Goal: Information Seeking & Learning: Learn about a topic

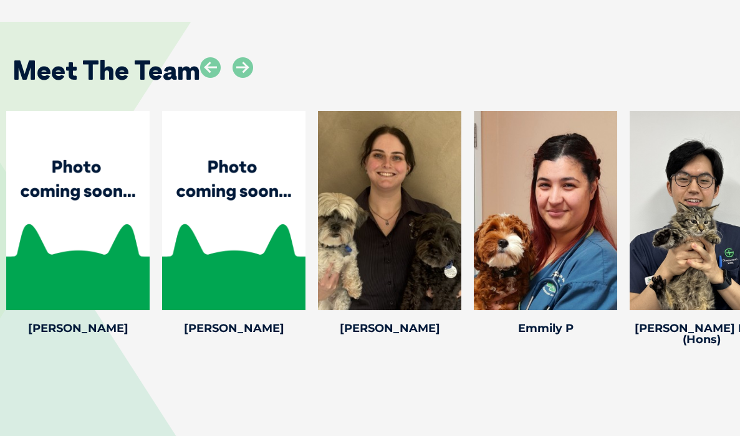
scroll to position [2567, 0]
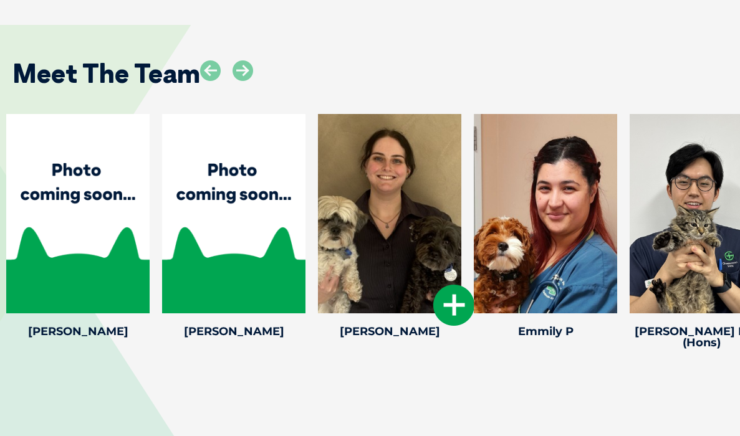
click at [457, 285] on icon at bounding box center [453, 305] width 41 height 41
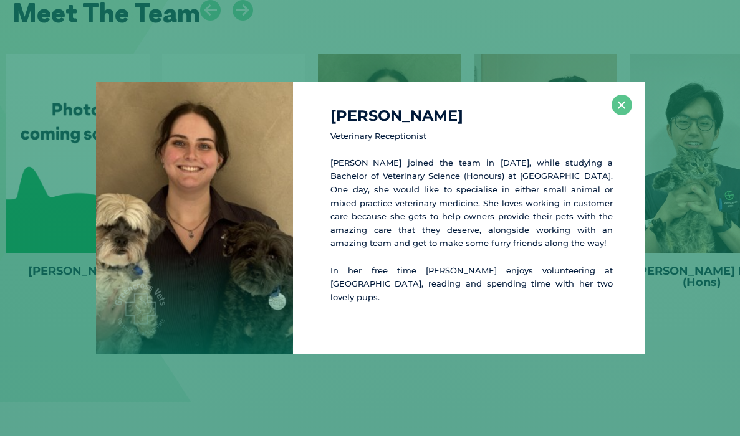
scroll to position [2628, 0]
click at [618, 110] on button "×" at bounding box center [621, 105] width 21 height 21
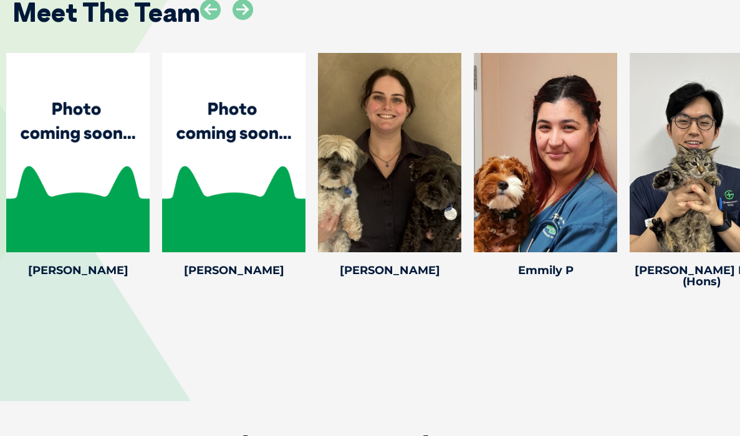
click at [585, 93] on div at bounding box center [545, 152] width 143 height 199
click at [604, 224] on icon at bounding box center [609, 244] width 41 height 41
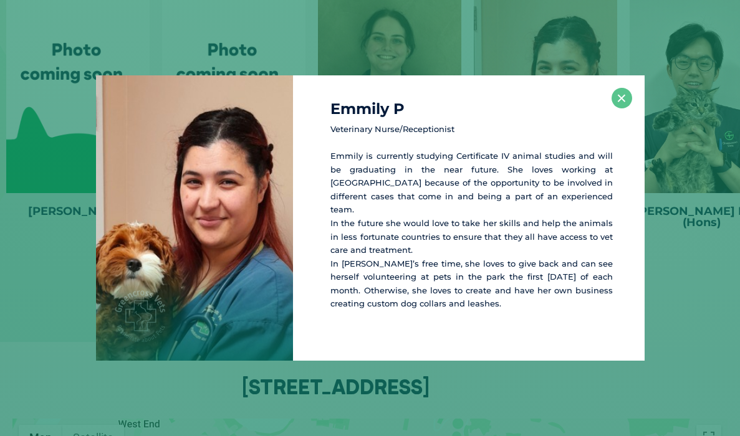
scroll to position [2687, 0]
click at [615, 105] on button "×" at bounding box center [621, 98] width 21 height 21
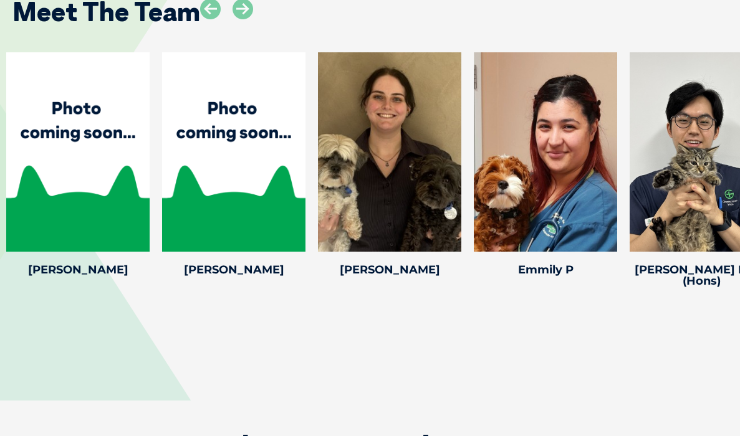
scroll to position [2616, 0]
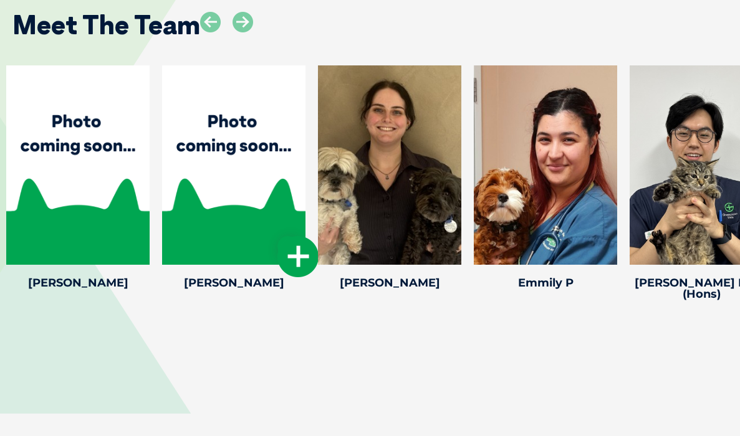
click at [203, 170] on div at bounding box center [233, 164] width 143 height 199
click at [300, 236] on icon at bounding box center [297, 256] width 41 height 41
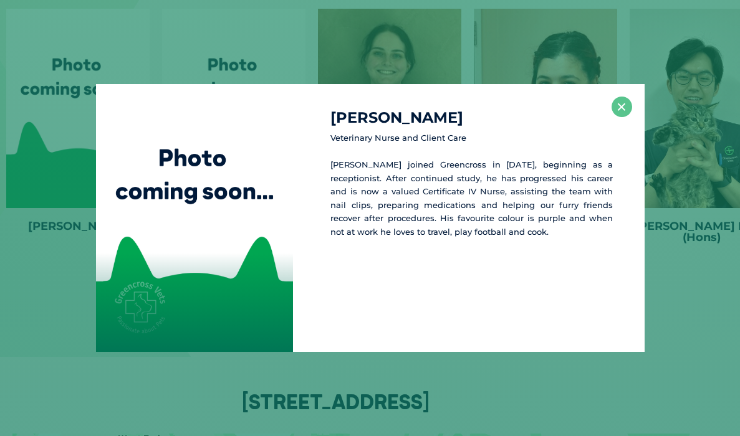
scroll to position [2677, 0]
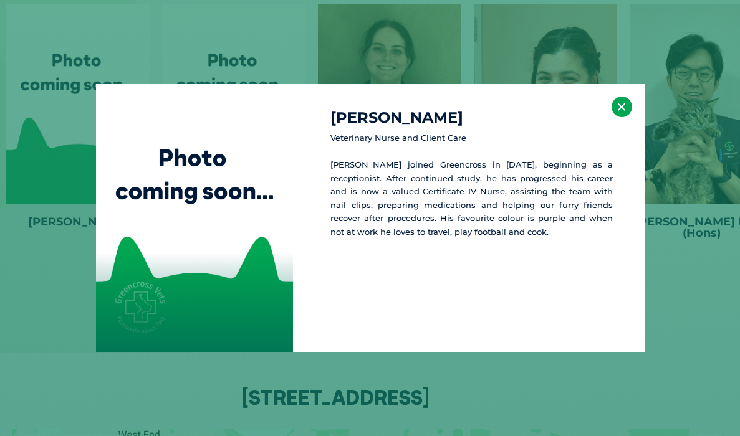
click at [626, 113] on button "×" at bounding box center [621, 107] width 21 height 21
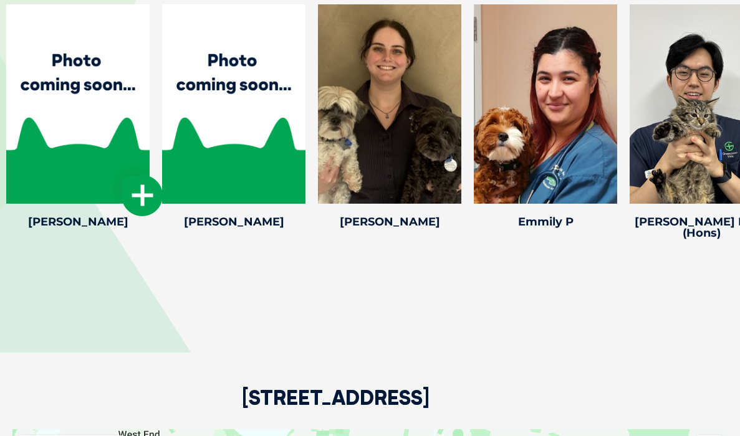
click at [136, 175] on icon at bounding box center [142, 195] width 41 height 41
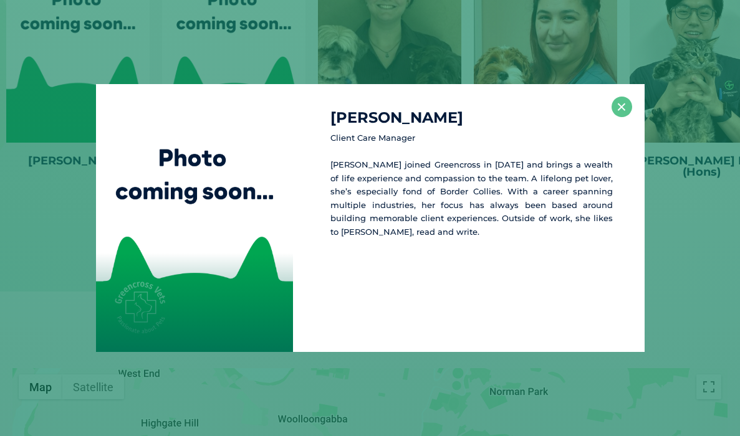
scroll to position [2738, 0]
click at [621, 108] on button "×" at bounding box center [621, 107] width 21 height 21
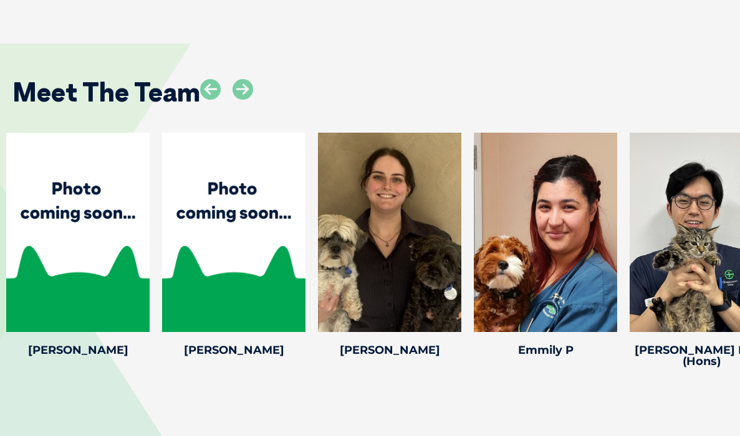
scroll to position [2529, 0]
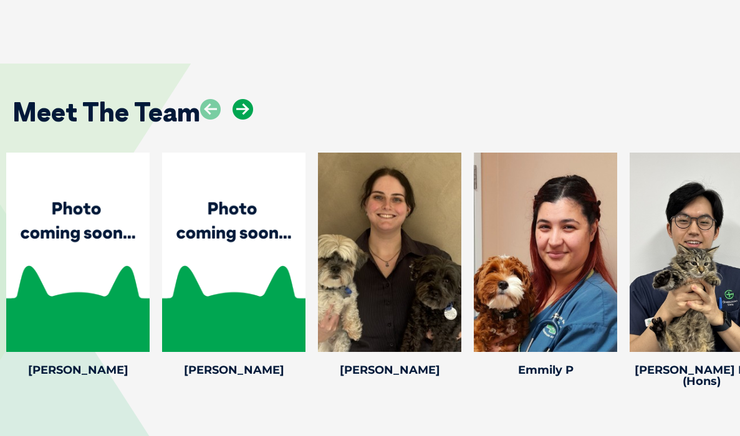
click at [244, 99] on icon at bounding box center [242, 109] width 21 height 21
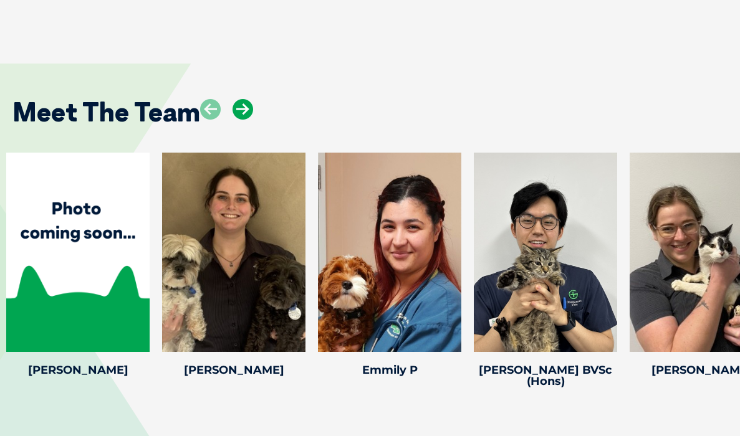
click at [244, 99] on icon at bounding box center [242, 109] width 21 height 21
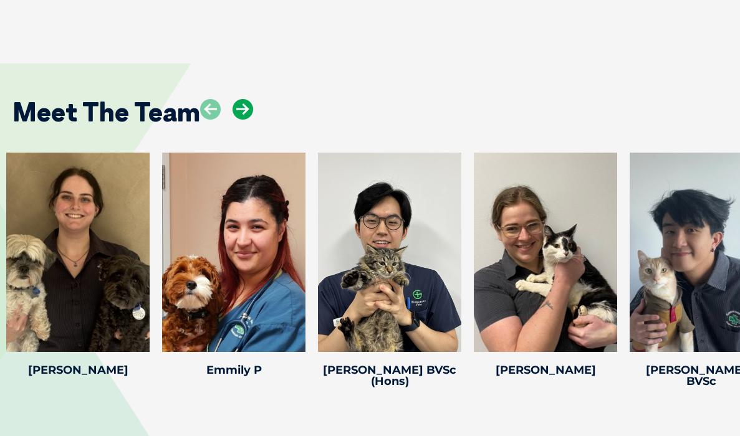
click at [244, 99] on icon at bounding box center [242, 109] width 21 height 21
click at [447, 323] on icon at bounding box center [453, 343] width 41 height 41
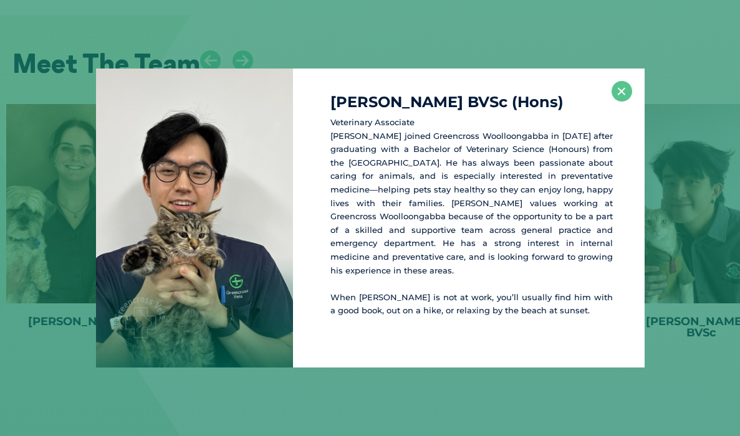
scroll to position [2577, 0]
click at [613, 90] on button "×" at bounding box center [621, 91] width 21 height 21
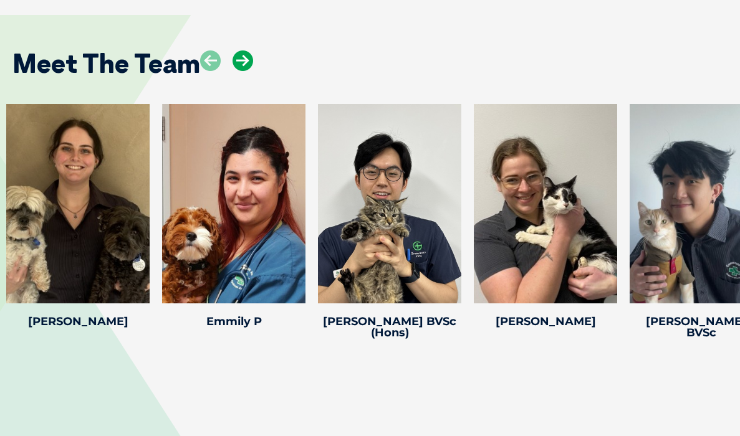
click at [243, 50] on icon at bounding box center [242, 60] width 21 height 21
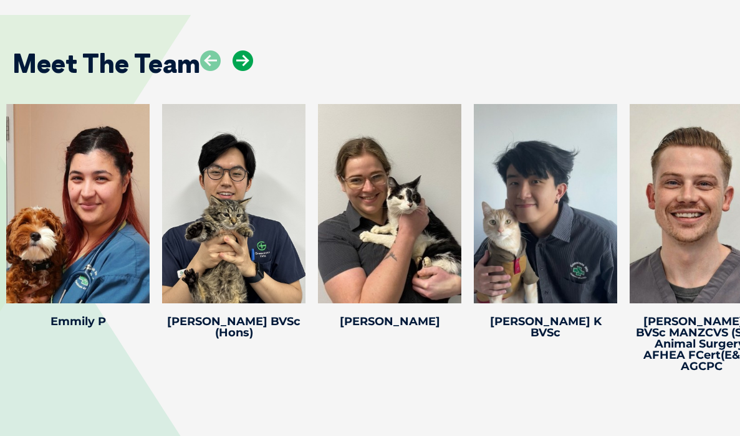
click at [243, 50] on icon at bounding box center [242, 60] width 21 height 21
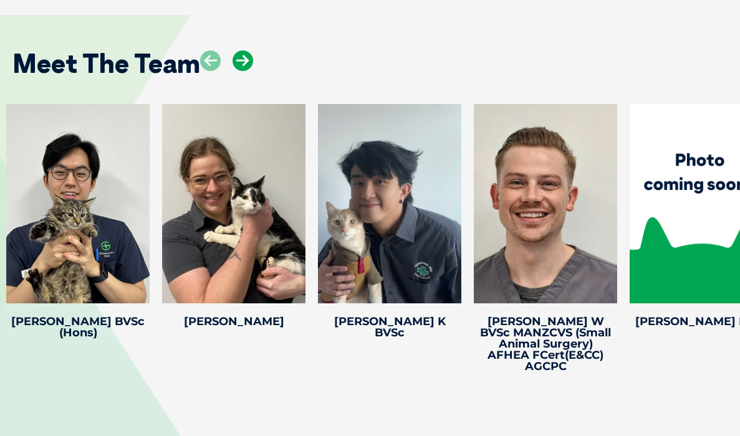
click at [243, 50] on icon at bounding box center [242, 60] width 21 height 21
click at [342, 158] on div at bounding box center [389, 203] width 143 height 199
click at [447, 275] on icon at bounding box center [453, 295] width 41 height 41
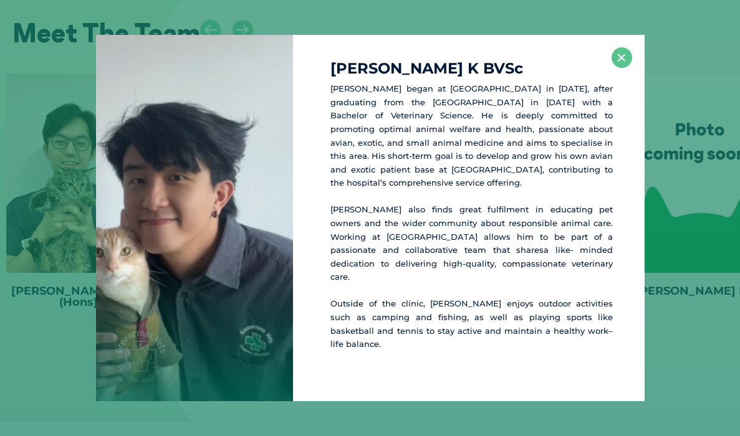
scroll to position [2610, 0]
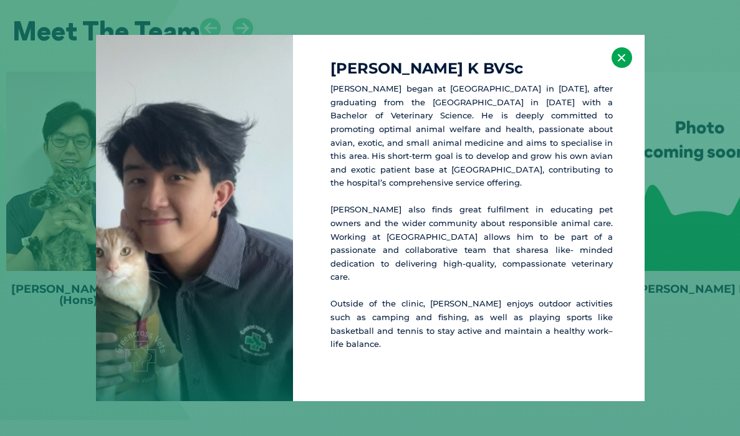
click at [617, 68] on button "×" at bounding box center [621, 57] width 21 height 21
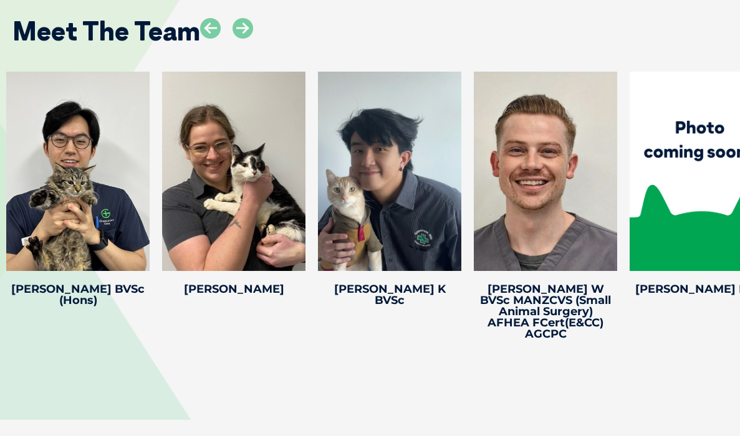
scroll to position [2543, 0]
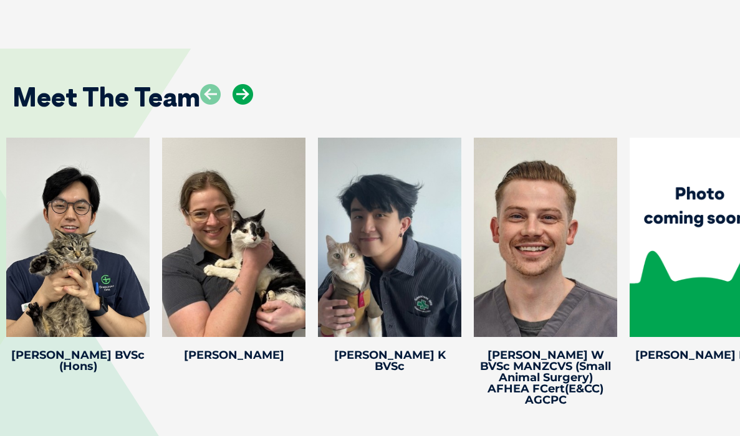
click at [234, 84] on icon at bounding box center [242, 94] width 21 height 21
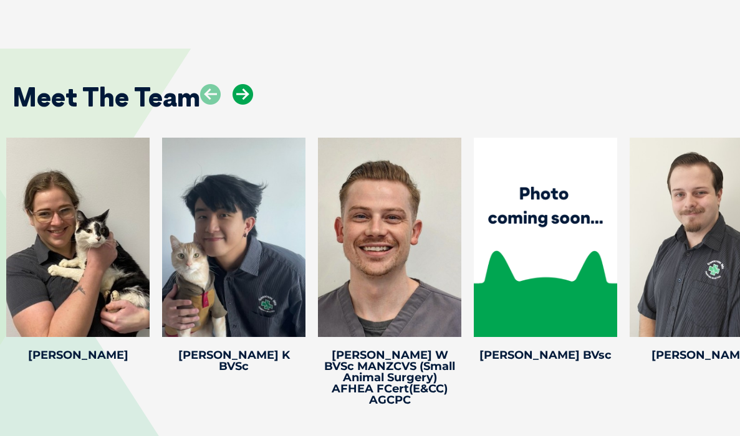
click at [234, 84] on icon at bounding box center [242, 94] width 21 height 21
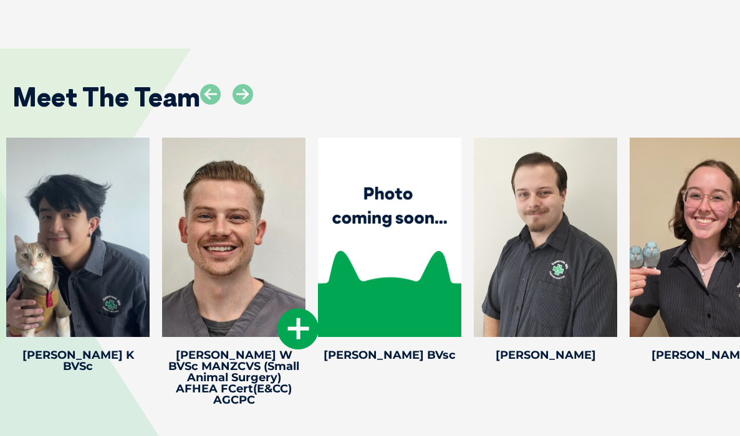
click at [300, 309] on icon at bounding box center [297, 329] width 41 height 41
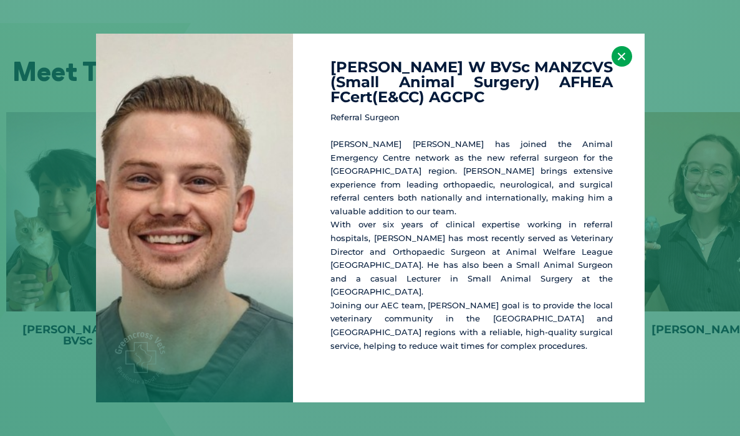
scroll to position [2570, 0]
click at [624, 66] on button "×" at bounding box center [621, 56] width 21 height 21
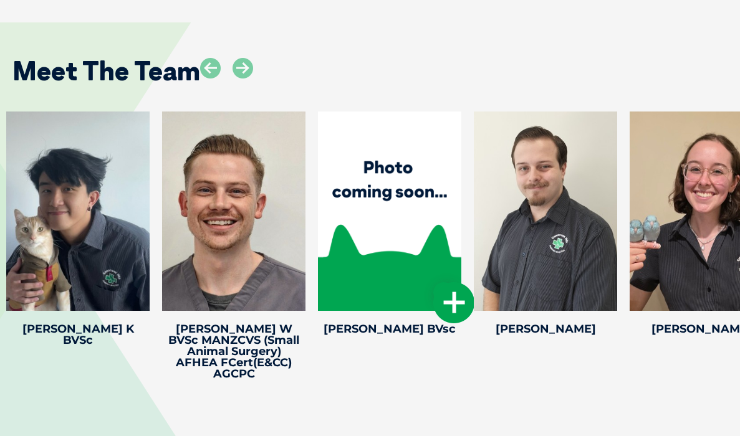
click at [443, 282] on icon at bounding box center [453, 302] width 41 height 41
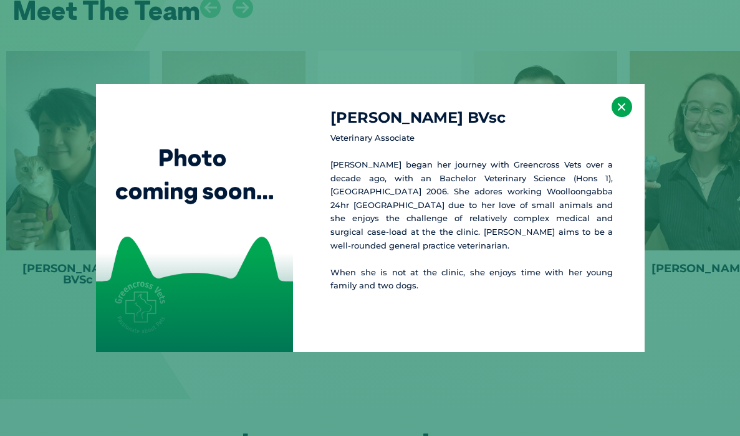
scroll to position [2631, 0]
click at [623, 107] on button "×" at bounding box center [621, 107] width 21 height 21
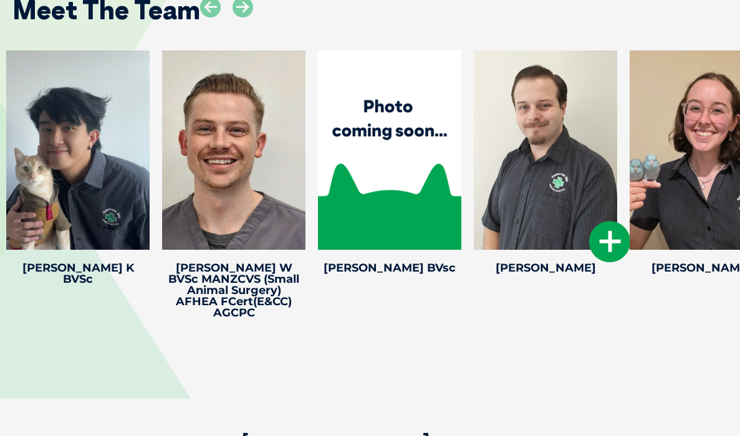
click at [601, 221] on icon at bounding box center [609, 241] width 41 height 41
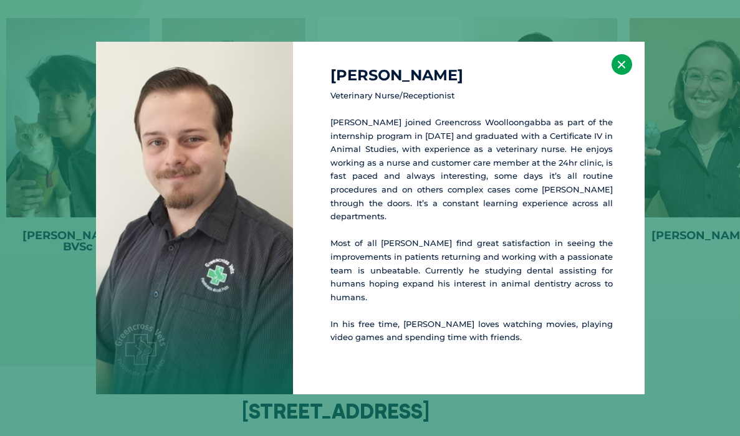
click at [623, 72] on button "×" at bounding box center [621, 64] width 21 height 21
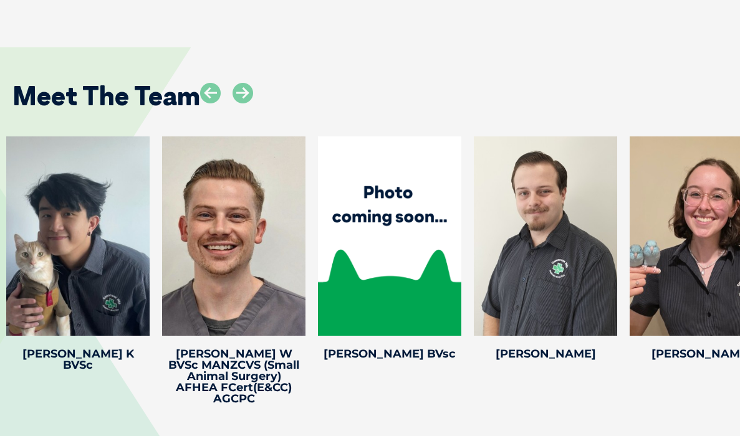
scroll to position [2531, 0]
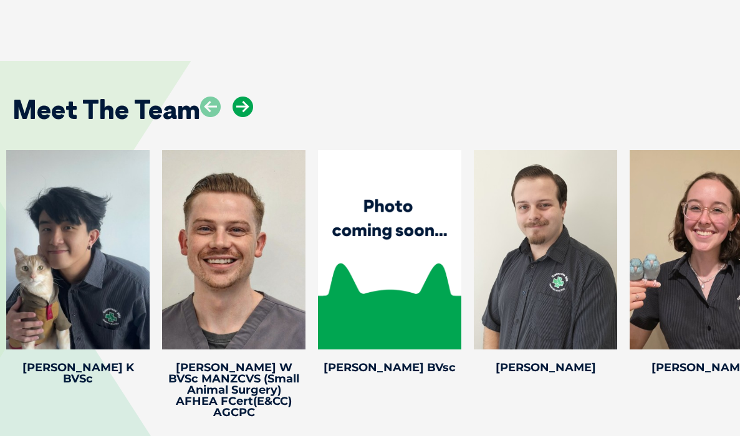
click at [243, 97] on icon at bounding box center [242, 107] width 21 height 21
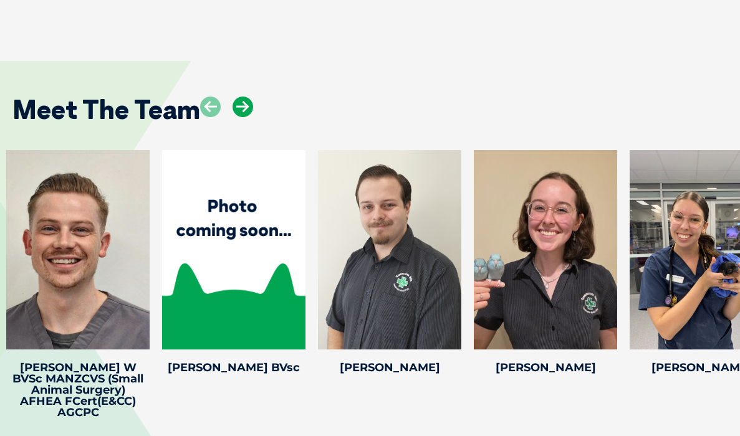
click at [243, 97] on icon at bounding box center [242, 107] width 21 height 21
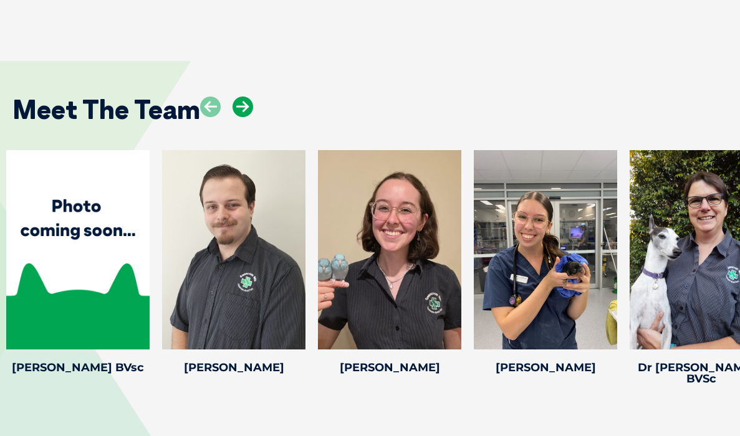
click at [243, 97] on icon at bounding box center [242, 107] width 21 height 21
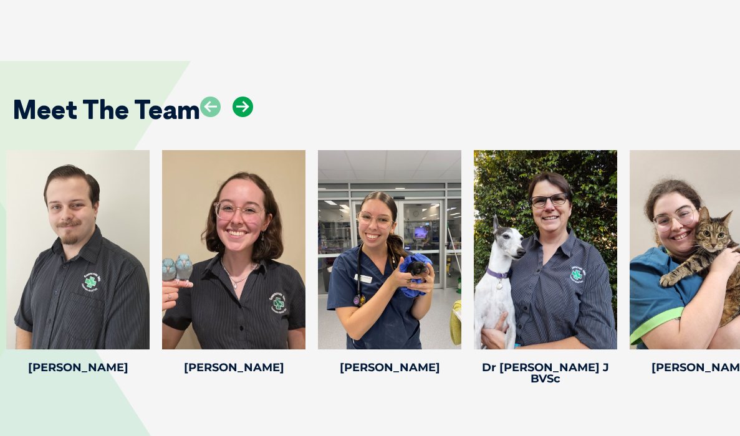
click at [243, 97] on icon at bounding box center [242, 107] width 21 height 21
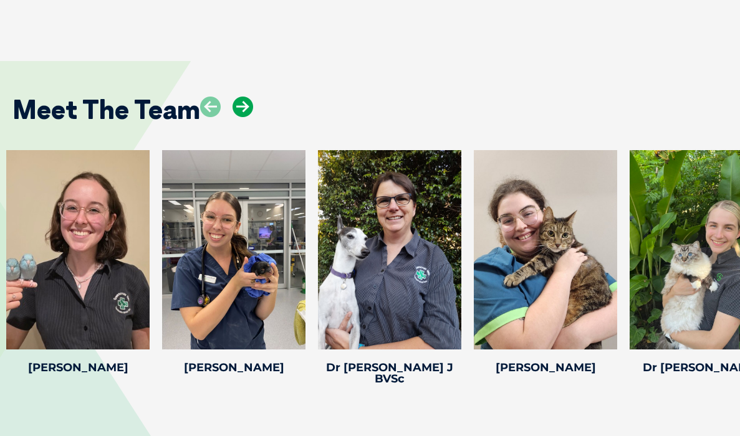
click at [243, 97] on icon at bounding box center [242, 107] width 21 height 21
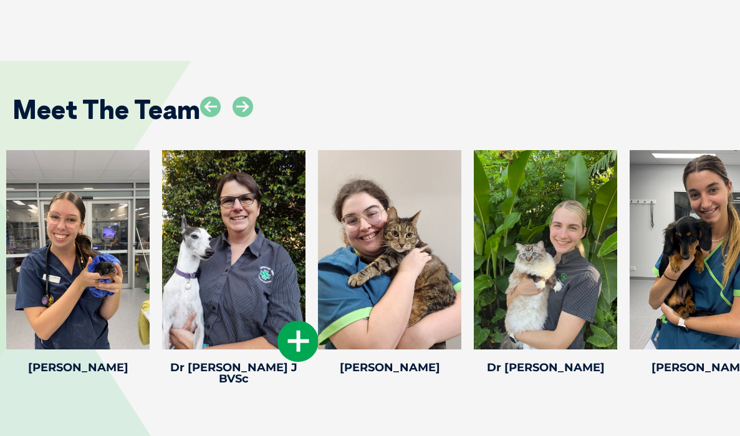
click at [292, 321] on icon at bounding box center [297, 341] width 41 height 41
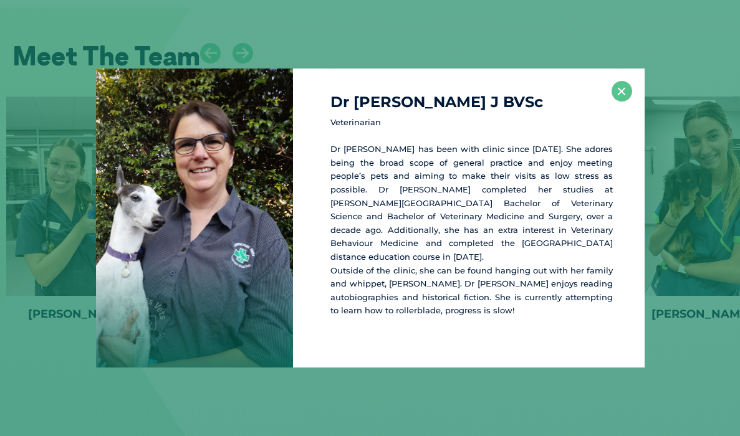
scroll to position [2585, 0]
click at [625, 101] on button "×" at bounding box center [621, 91] width 21 height 21
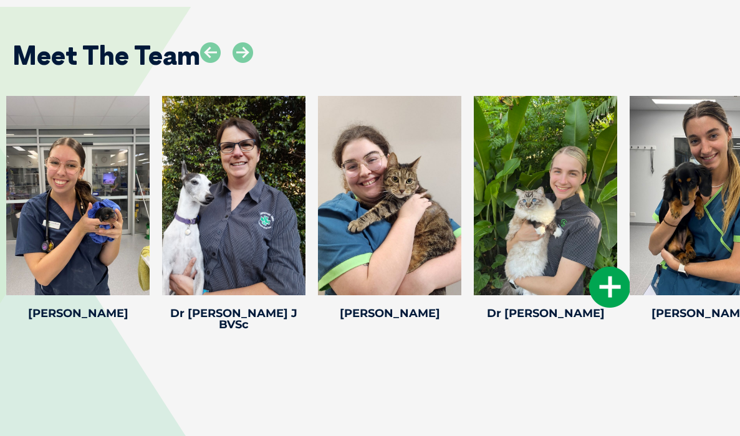
click at [608, 267] on icon at bounding box center [609, 287] width 41 height 41
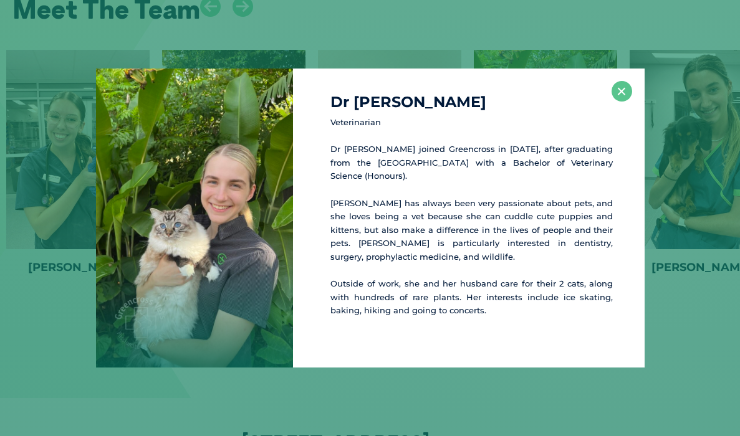
scroll to position [2634, 0]
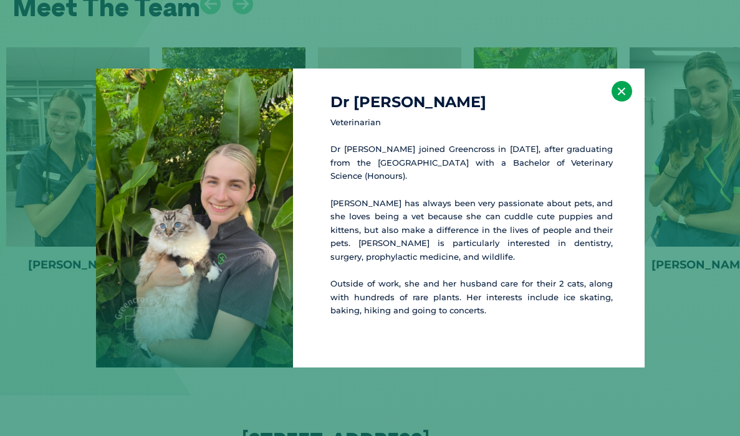
click at [626, 95] on button "×" at bounding box center [621, 91] width 21 height 21
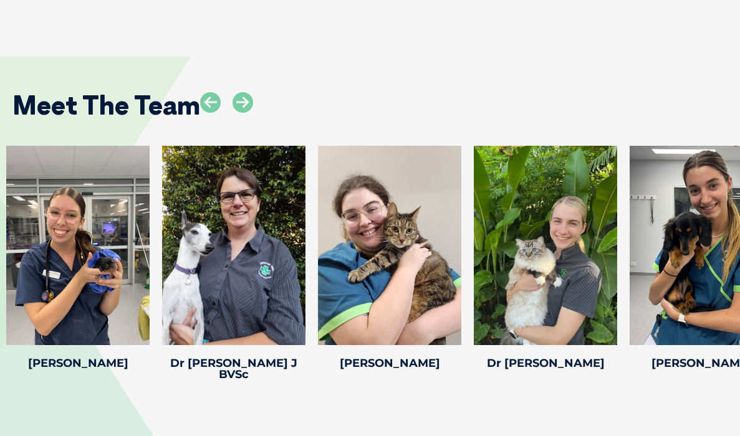
scroll to position [2532, 0]
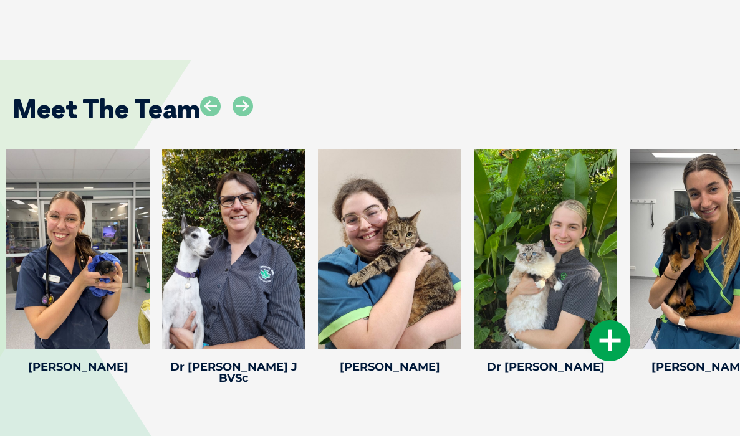
click at [499, 203] on div at bounding box center [545, 249] width 143 height 199
click at [596, 320] on icon at bounding box center [609, 340] width 41 height 41
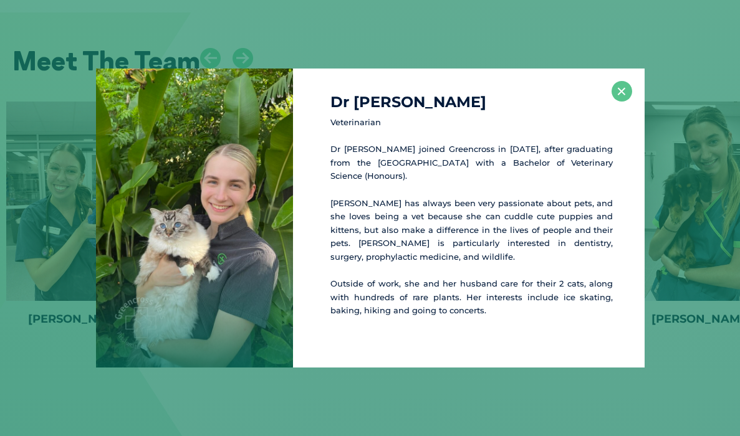
scroll to position [2580, 0]
click at [616, 88] on button "×" at bounding box center [621, 91] width 21 height 21
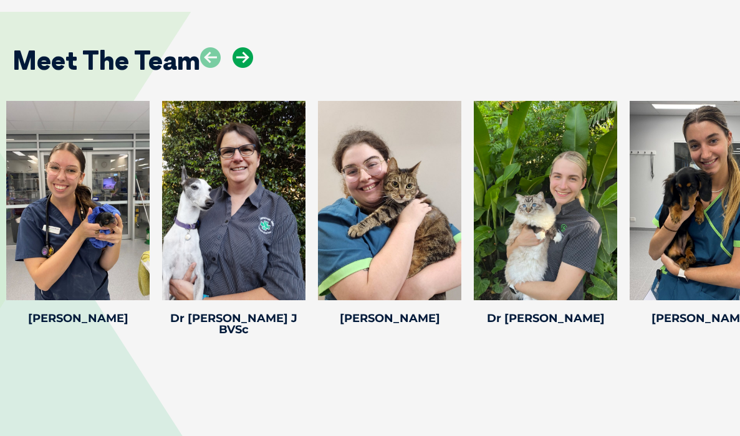
click at [249, 47] on icon at bounding box center [242, 57] width 21 height 21
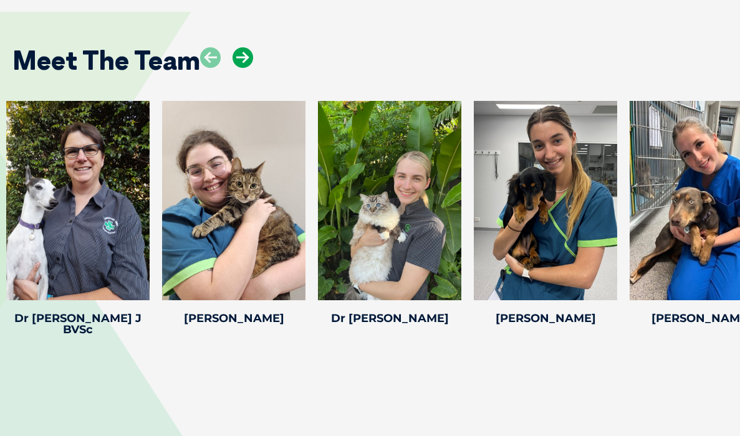
click at [249, 47] on icon at bounding box center [242, 57] width 21 height 21
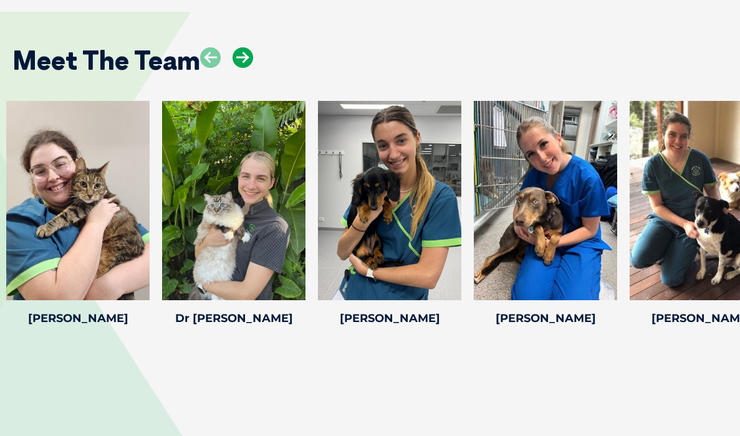
click at [249, 47] on icon at bounding box center [242, 57] width 21 height 21
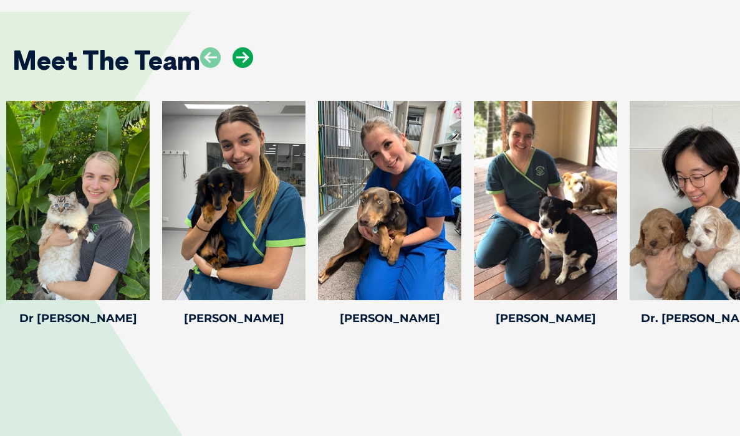
click at [249, 47] on icon at bounding box center [242, 57] width 21 height 21
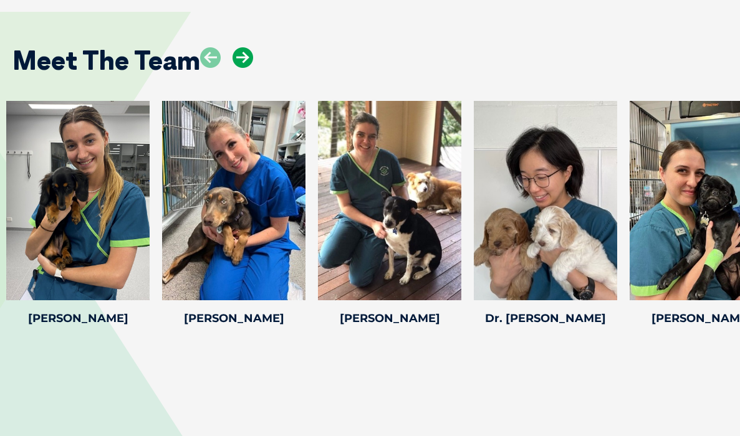
click at [249, 47] on icon at bounding box center [242, 57] width 21 height 21
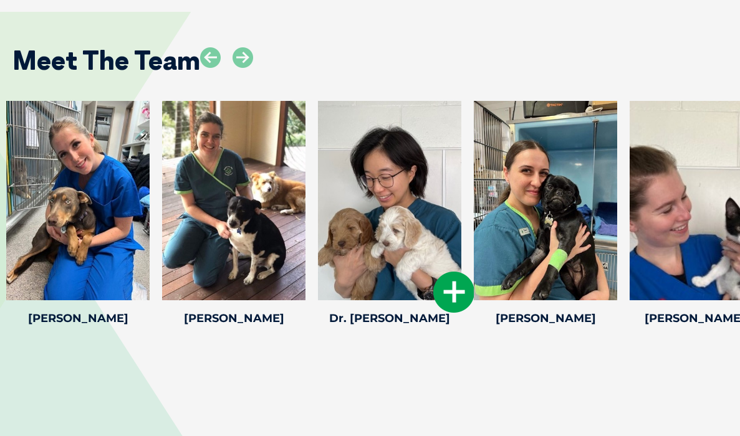
click at [456, 272] on icon at bounding box center [453, 292] width 41 height 41
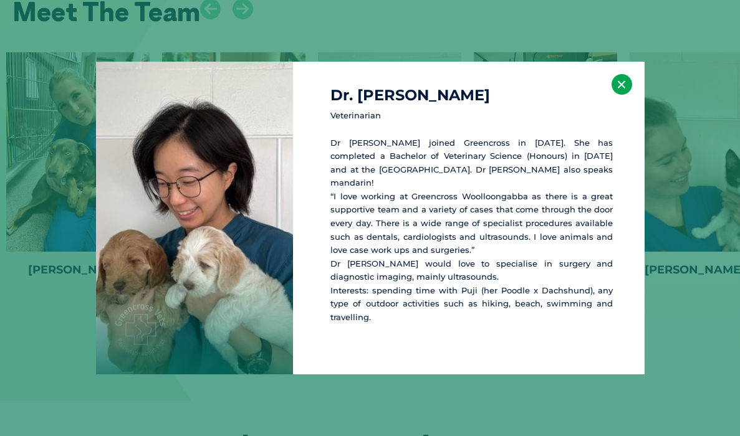
click at [629, 89] on button "×" at bounding box center [621, 84] width 21 height 21
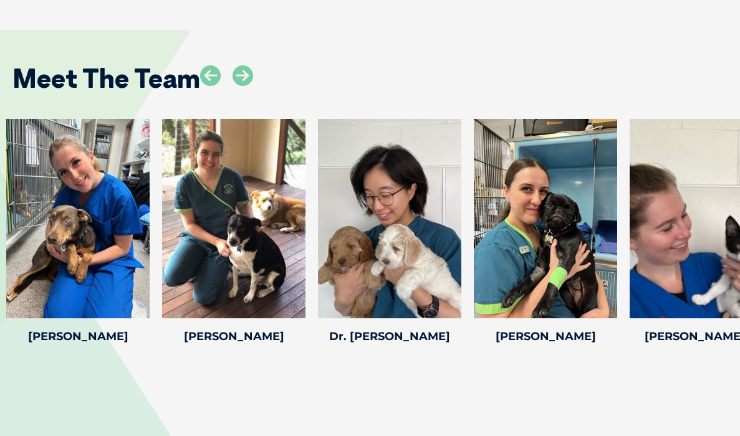
scroll to position [2557, 0]
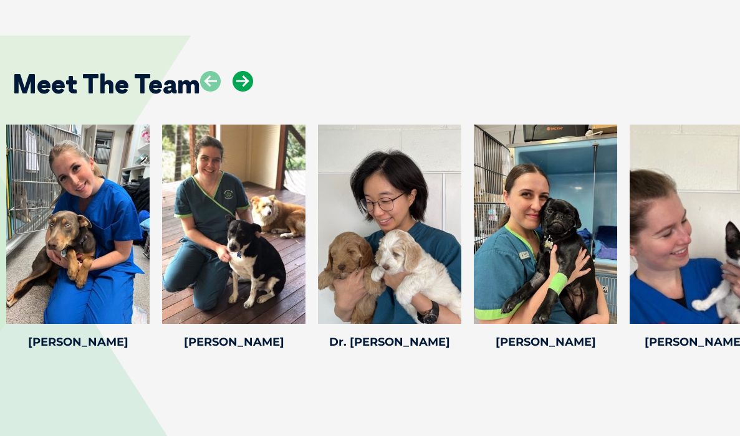
click at [240, 71] on icon at bounding box center [242, 81] width 21 height 21
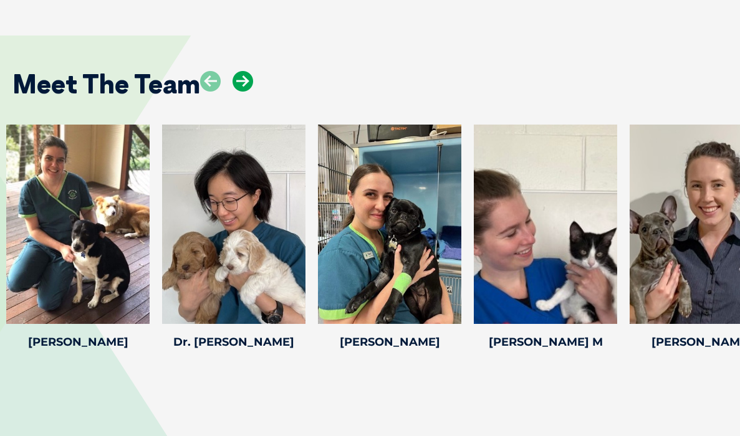
click at [240, 71] on icon at bounding box center [242, 81] width 21 height 21
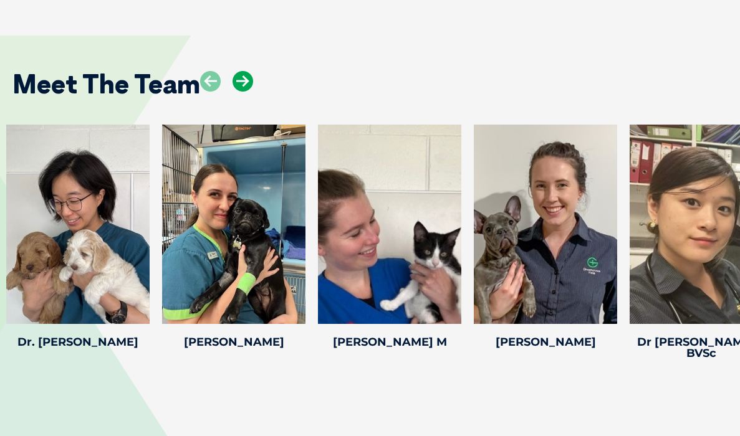
click at [240, 71] on icon at bounding box center [242, 81] width 21 height 21
click at [242, 71] on icon at bounding box center [242, 81] width 21 height 21
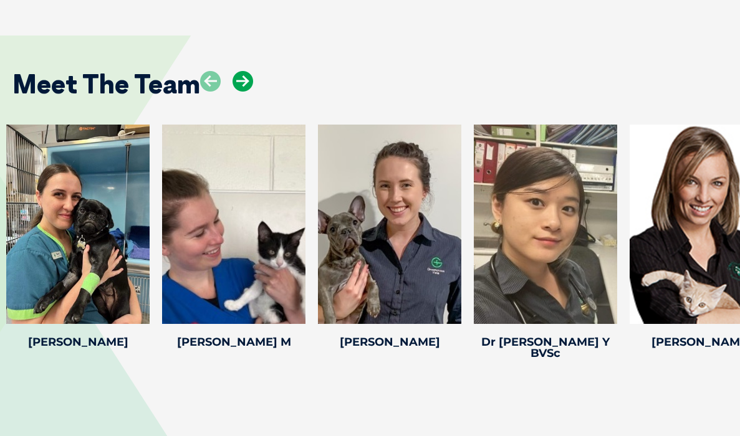
click at [242, 71] on icon at bounding box center [242, 81] width 21 height 21
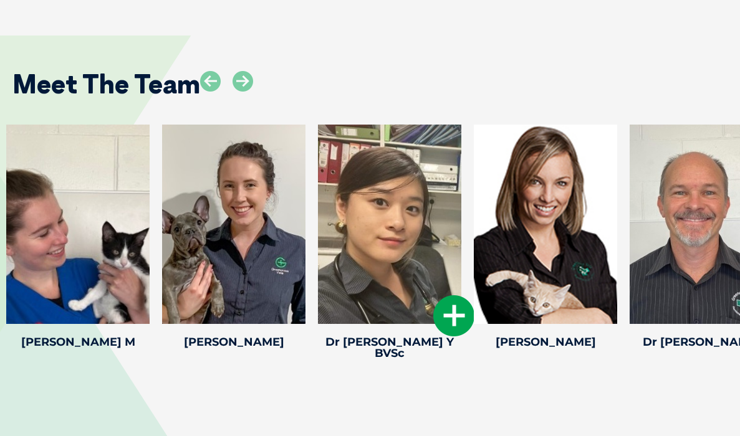
click at [457, 295] on icon at bounding box center [453, 315] width 41 height 41
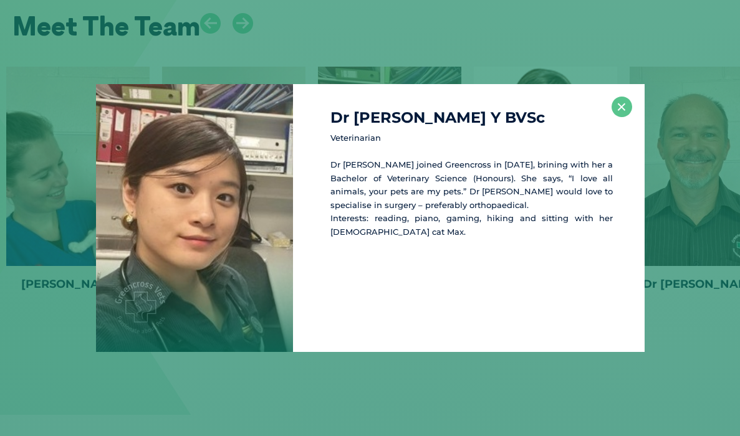
scroll to position [2618, 0]
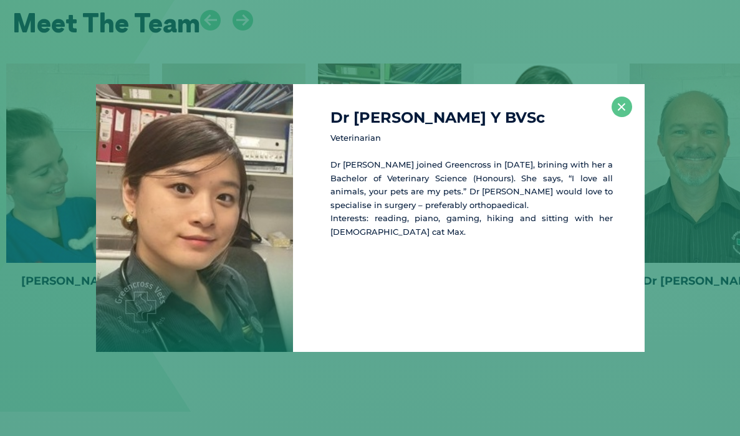
click at [630, 113] on div "Dr [PERSON_NAME] Y BVSc Veterinarian Dr [PERSON_NAME] joined Greencross in [DAT…" at bounding box center [468, 218] width 351 height 268
click at [622, 112] on button "×" at bounding box center [621, 107] width 21 height 21
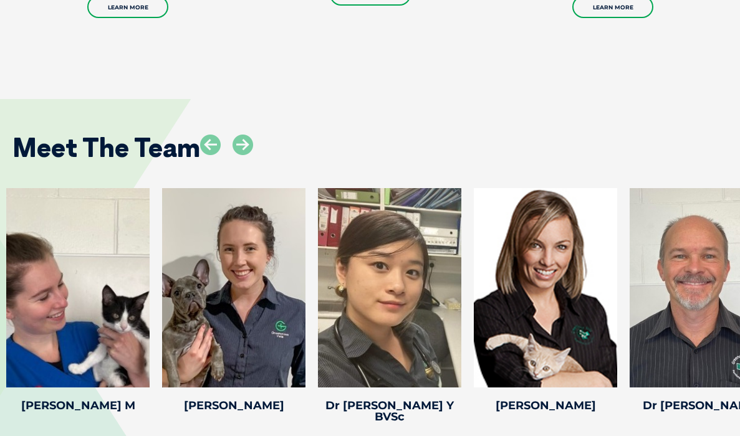
scroll to position [2490, 0]
